Goal: Obtain resource: Obtain resource

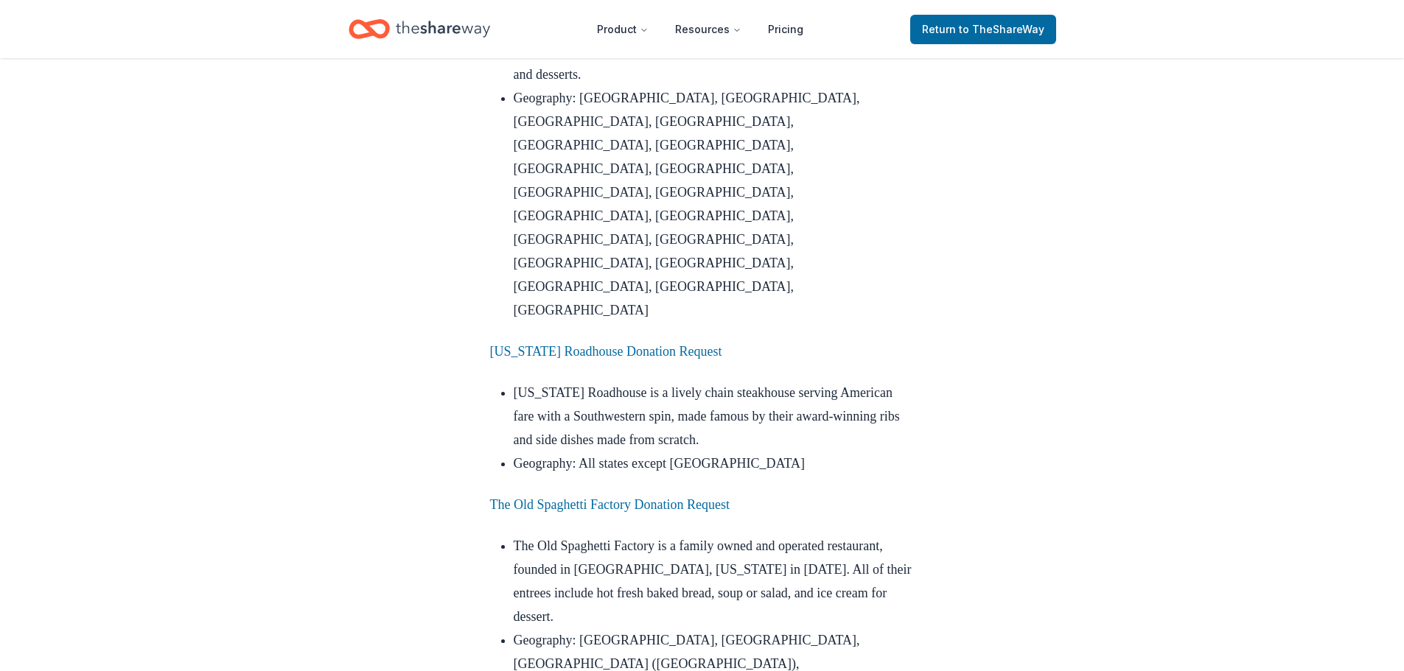
scroll to position [1916, 0]
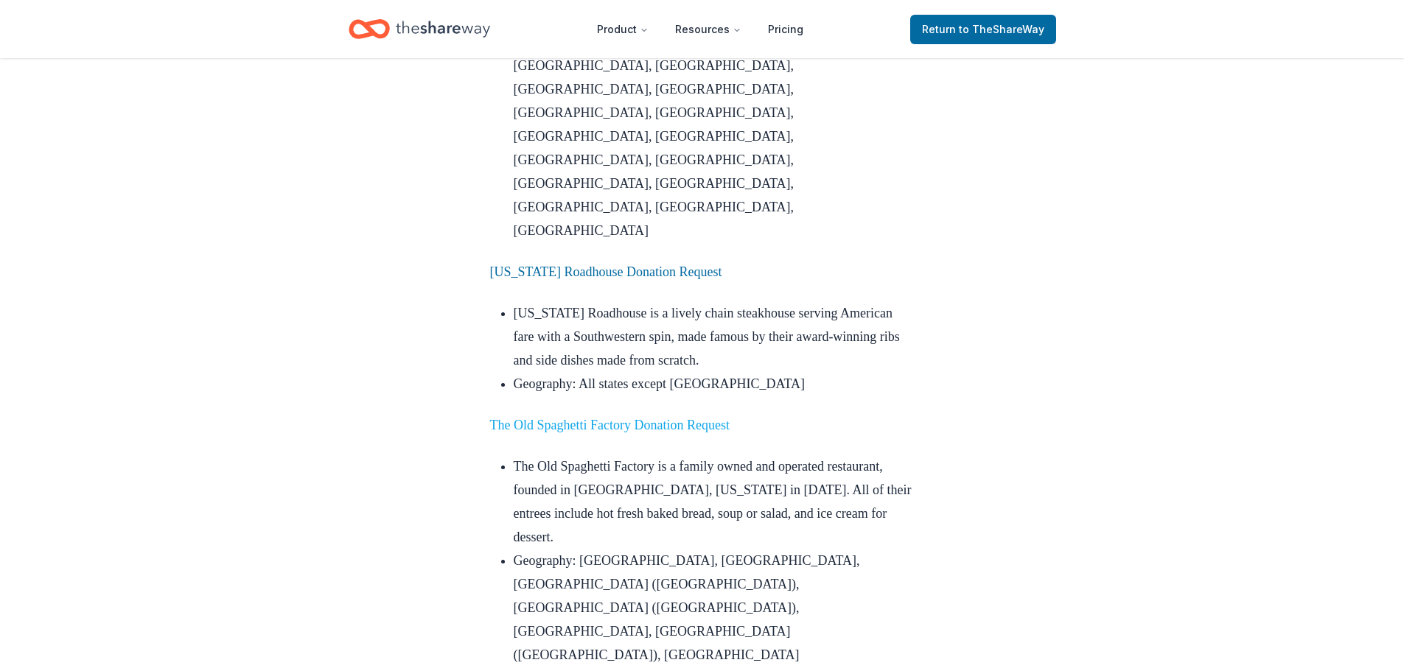
click at [651, 418] on link "The Old Spaghetti Factory Donation Request" at bounding box center [610, 425] width 240 height 15
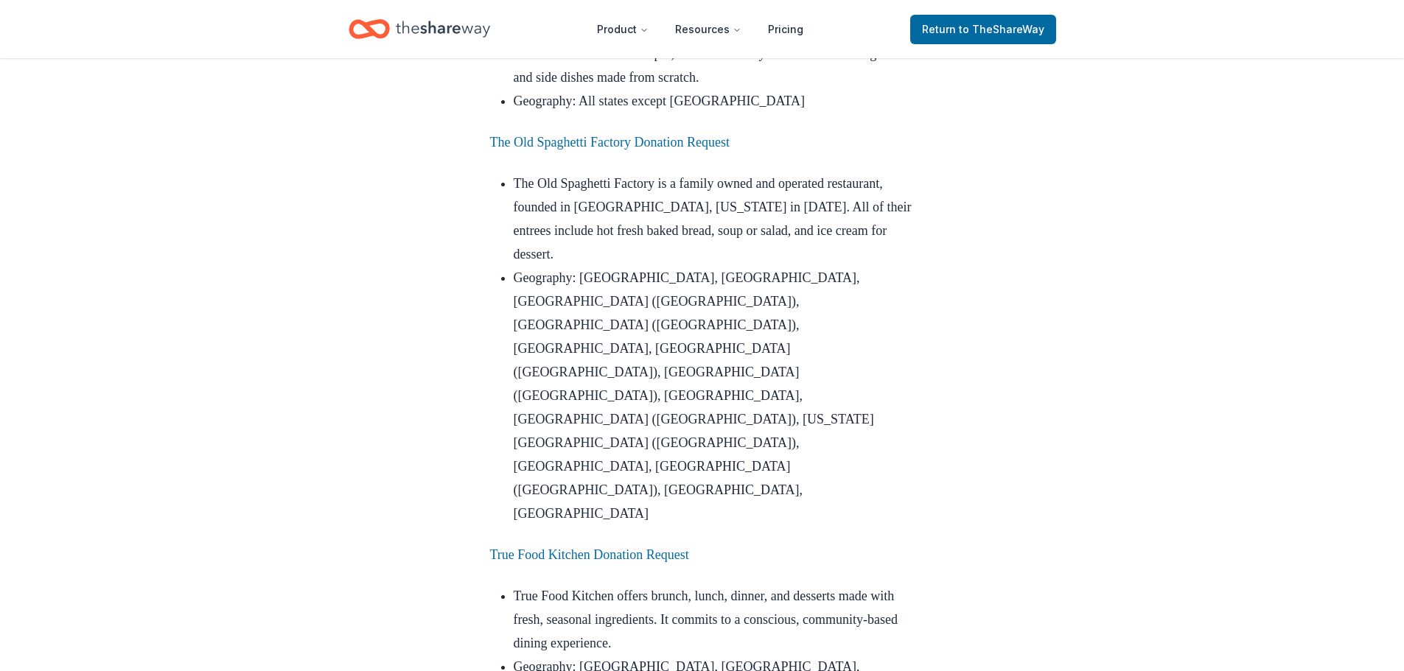
scroll to position [2211, 0]
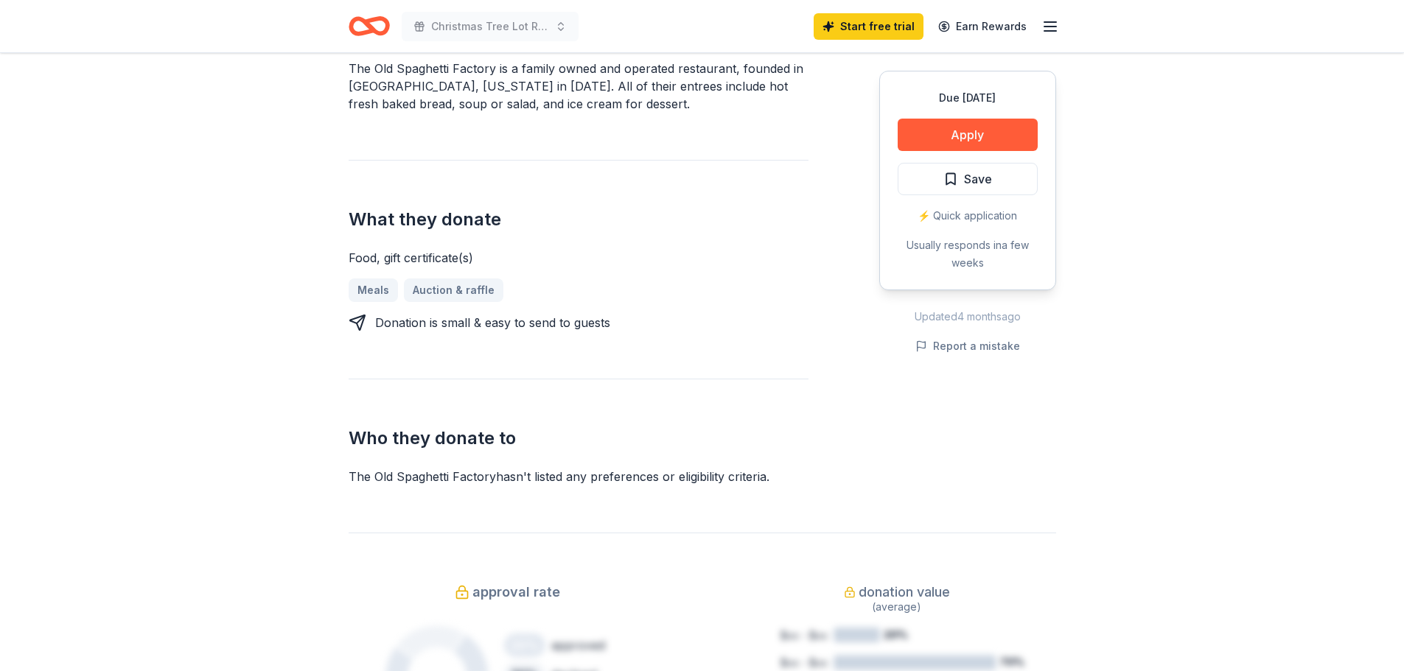
scroll to position [368, 0]
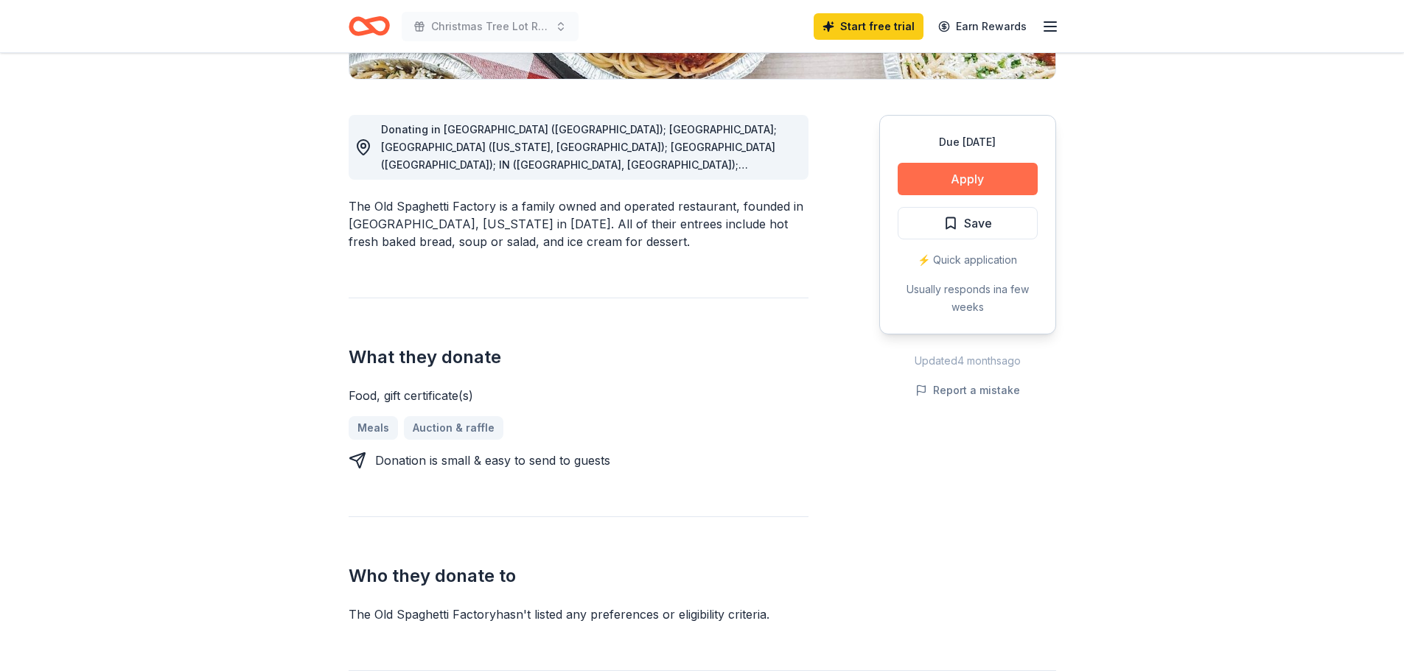
click at [969, 188] on button "Apply" at bounding box center [968, 179] width 140 height 32
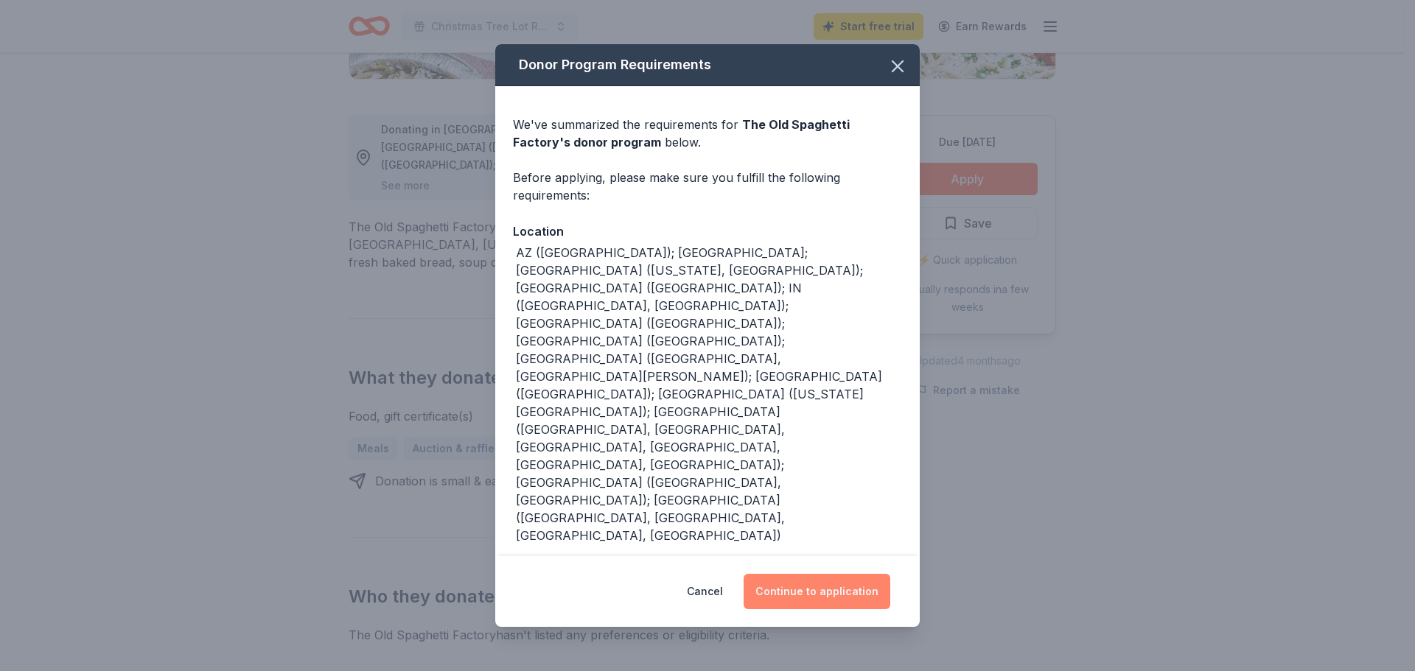
click at [802, 574] on button "Continue to application" at bounding box center [817, 591] width 147 height 35
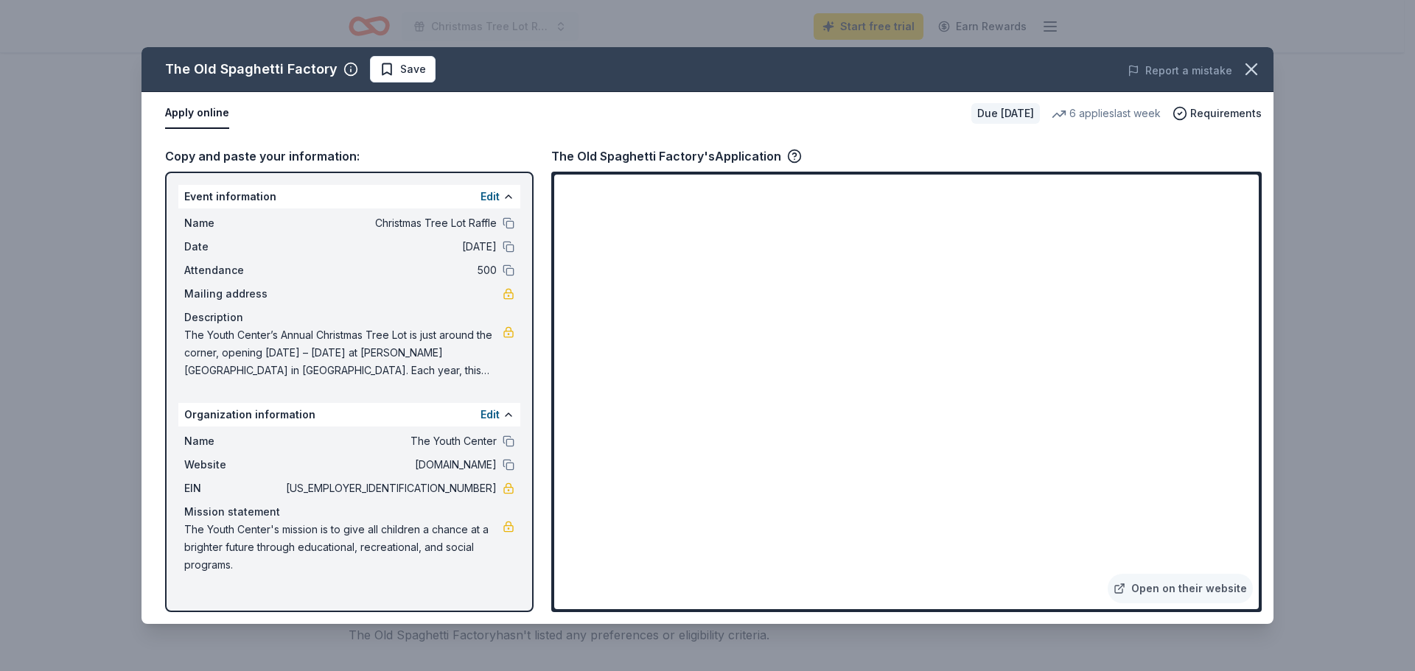
click at [291, 156] on div "Copy and paste your information:" at bounding box center [349, 156] width 368 height 19
click at [188, 113] on button "Apply online" at bounding box center [197, 113] width 64 height 31
click at [422, 226] on span "Christmas Tree Lot Raffle" at bounding box center [390, 223] width 214 height 18
click at [475, 369] on span "The Youth Center’s Annual Christmas Tree Lot is just around the corner, opening…" at bounding box center [343, 352] width 318 height 53
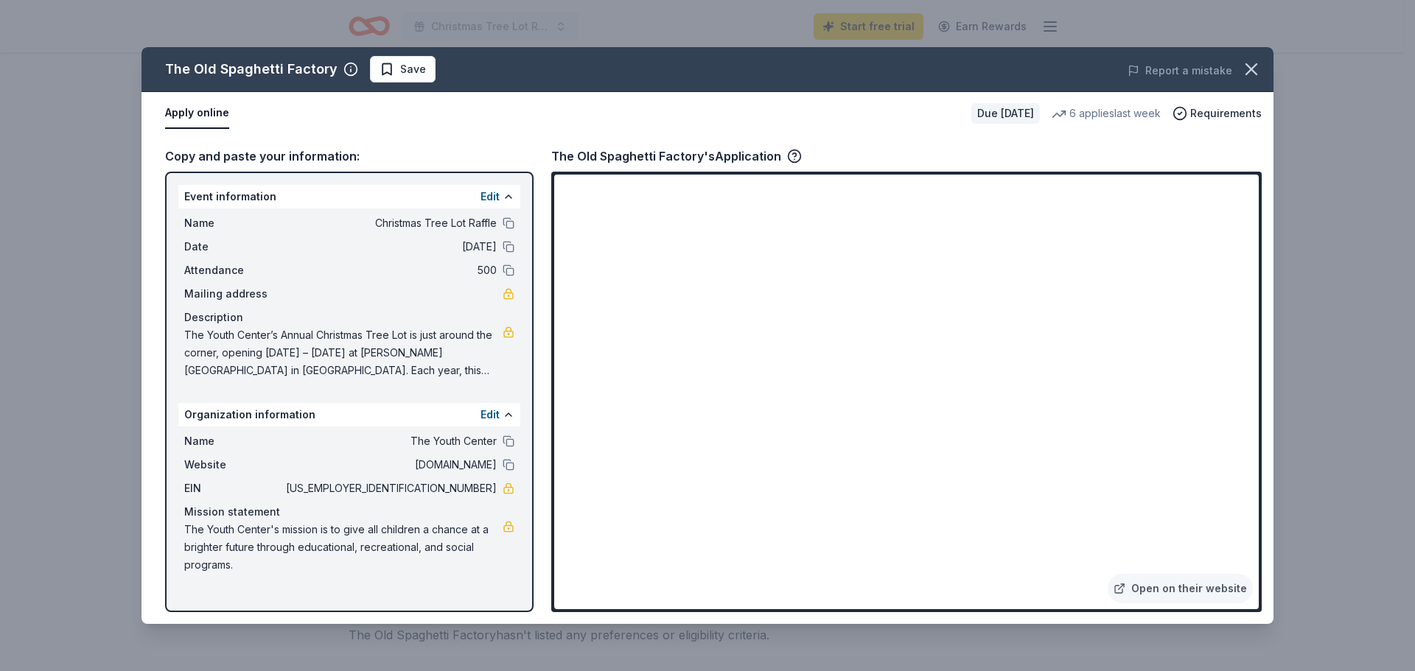
click at [414, 376] on span "The Youth Center’s Annual Christmas Tree Lot is just around the corner, opening…" at bounding box center [343, 352] width 318 height 53
click at [414, 374] on span "The Youth Center’s Annual Christmas Tree Lot is just around the corner, opening…" at bounding box center [343, 352] width 318 height 53
click at [403, 363] on span "The Youth Center’s Annual Christmas Tree Lot is just around the corner, opening…" at bounding box center [343, 352] width 318 height 53
drag, startPoint x: 186, startPoint y: 326, endPoint x: 423, endPoint y: 357, distance: 238.7
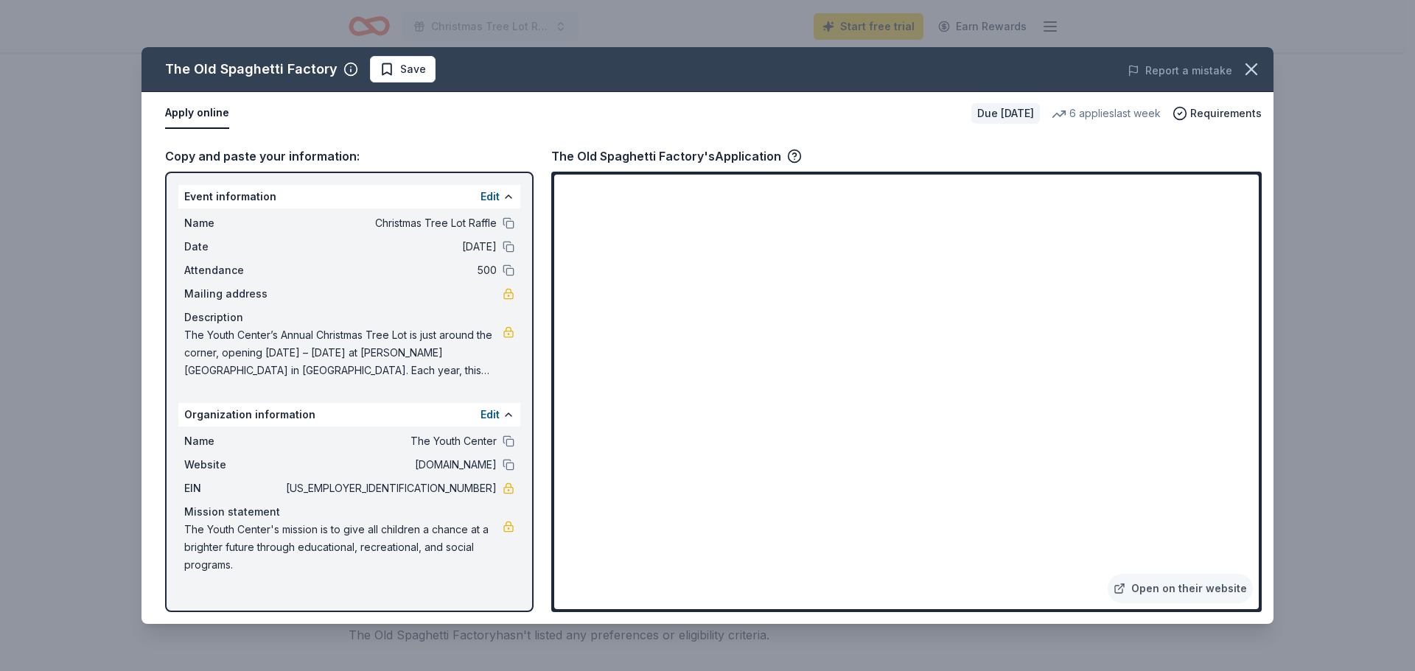
click at [406, 335] on div "Description The Youth Center’s Annual Christmas Tree Lot is just around the cor…" at bounding box center [349, 344] width 330 height 71
click at [505, 189] on div "Edit" at bounding box center [498, 197] width 34 height 18
click at [502, 197] on div "Edit" at bounding box center [498, 197] width 34 height 18
click at [508, 196] on button at bounding box center [509, 197] width 12 height 12
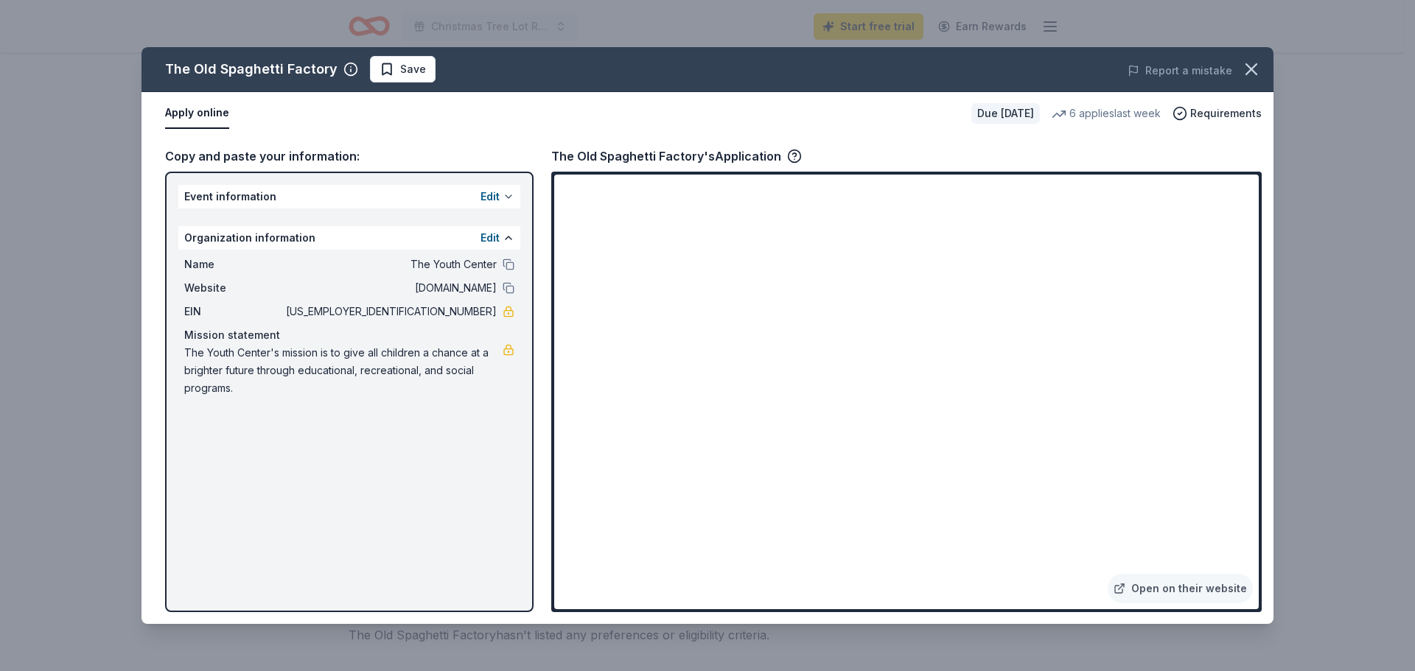
click at [508, 196] on button at bounding box center [509, 197] width 12 height 12
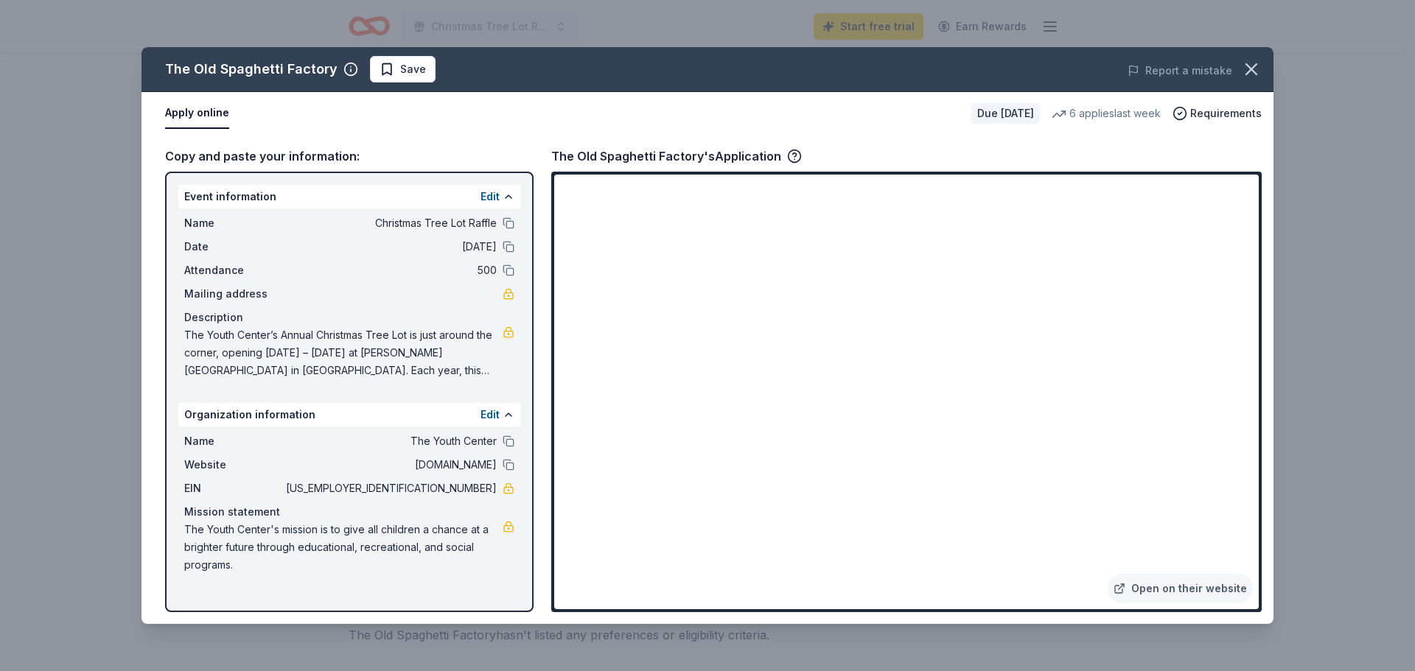
click at [432, 367] on span "The Youth Center’s Annual Christmas Tree Lot is just around the corner, opening…" at bounding box center [343, 352] width 318 height 53
click at [1255, 69] on icon "button" at bounding box center [1251, 69] width 21 height 21
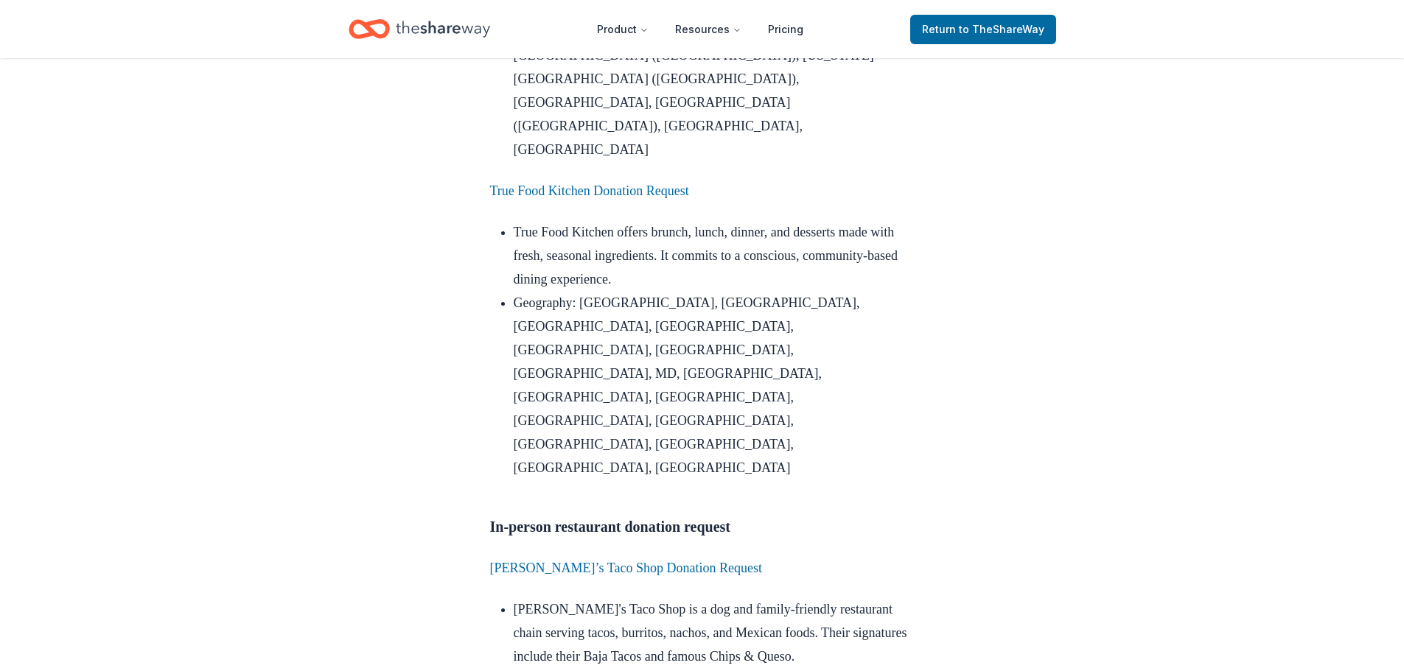
scroll to position [2579, 0]
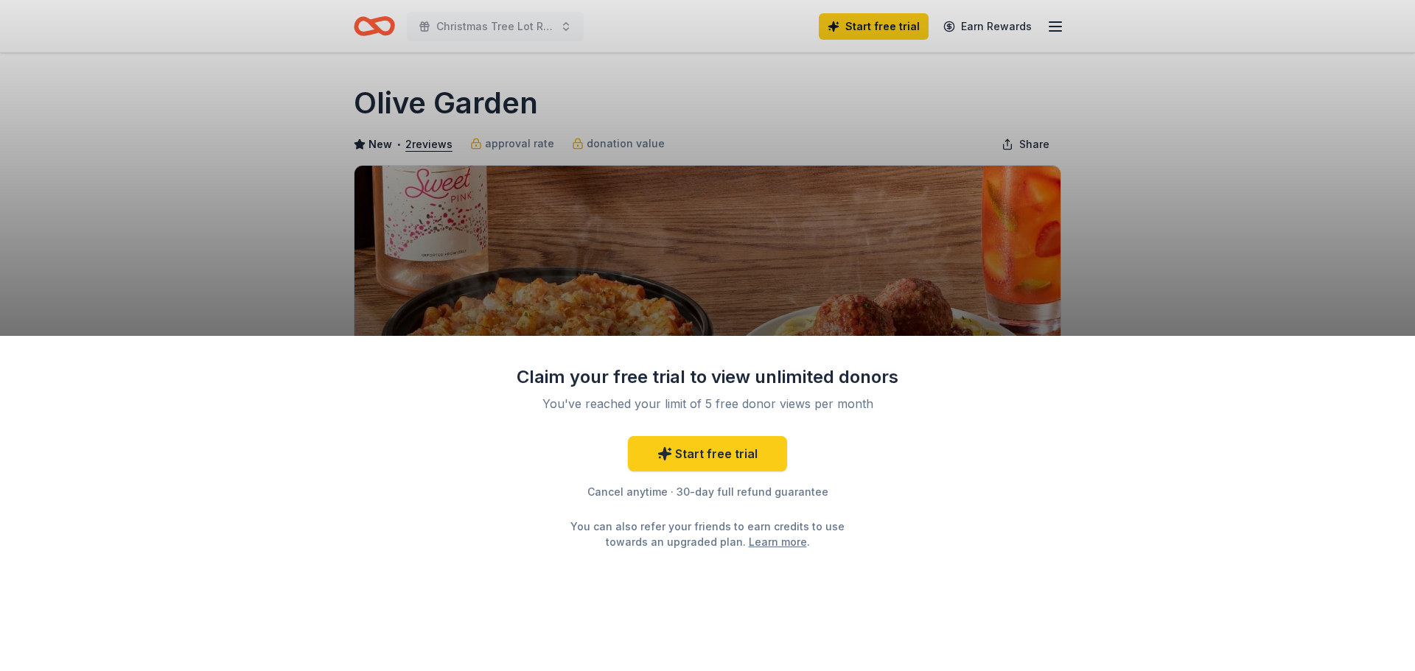
click at [1327, 280] on div "Claim your free trial to view unlimited donors You've reached your limit of 5 f…" at bounding box center [707, 335] width 1415 height 671
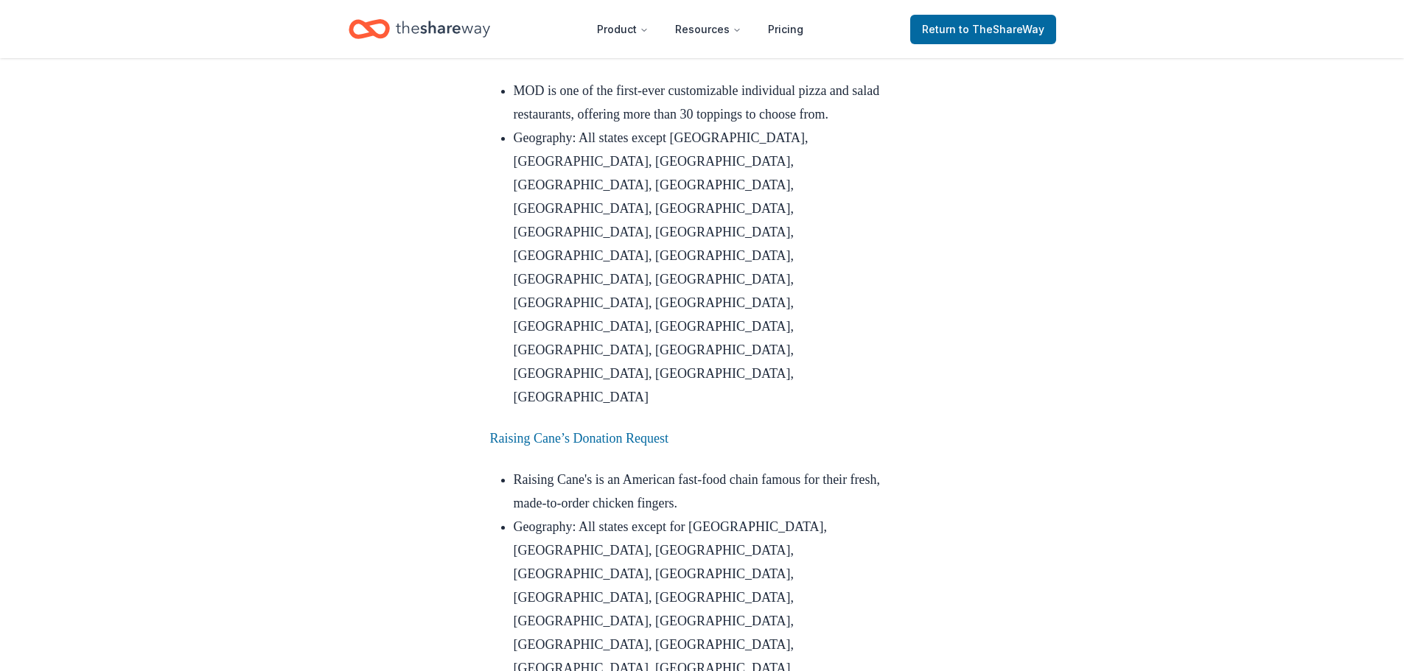
scroll to position [5602, 0]
